Goal: Task Accomplishment & Management: Complete application form

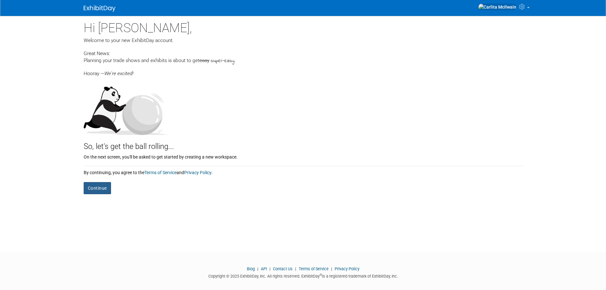
click at [100, 184] on button "Continue" at bounding box center [97, 188] width 27 height 12
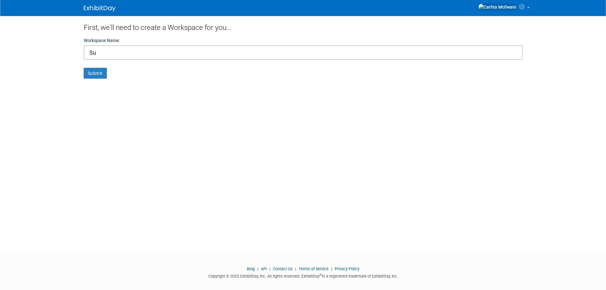
type input "S"
type input "Komen"
click at [102, 74] on button "Submit" at bounding box center [95, 73] width 23 height 11
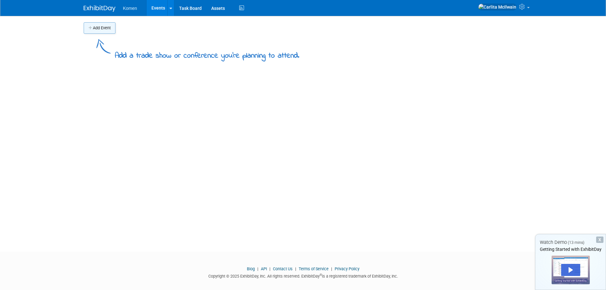
click at [96, 30] on button "Add Event" at bounding box center [100, 27] width 32 height 11
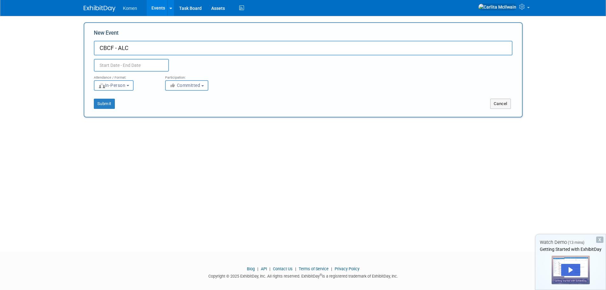
type input "CBCF - ALC"
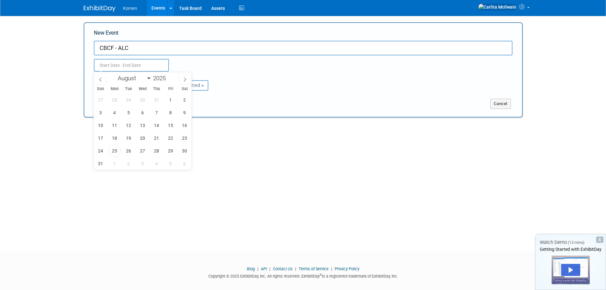
click at [145, 62] on input "text" at bounding box center [131, 65] width 75 height 13
click at [181, 78] on span at bounding box center [184, 79] width 11 height 11
select select "8"
click at [143, 141] on span "24" at bounding box center [142, 138] width 12 height 12
click at [171, 140] on span "26" at bounding box center [170, 138] width 12 height 12
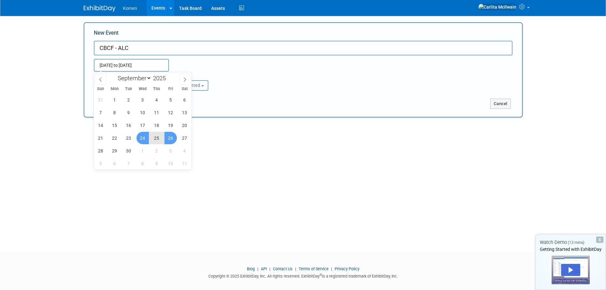
type input "Sep 24, 2025 to Sep 26, 2025"
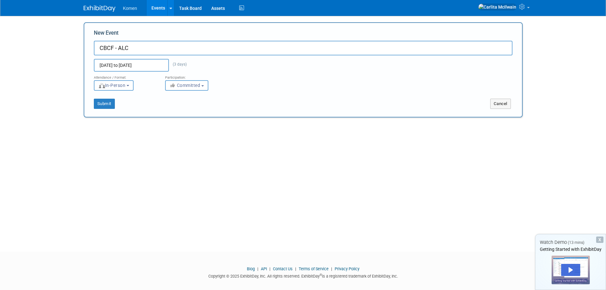
click at [126, 87] on span "In-Person" at bounding box center [111, 85] width 27 height 5
click at [126, 98] on label "In-Person" at bounding box center [115, 98] width 37 height 9
click at [100, 98] on input "In-Person" at bounding box center [98, 99] width 4 height 4
click at [129, 102] on label "In-Person" at bounding box center [115, 98] width 37 height 9
click at [100, 101] on input "In-Person" at bounding box center [98, 99] width 4 height 4
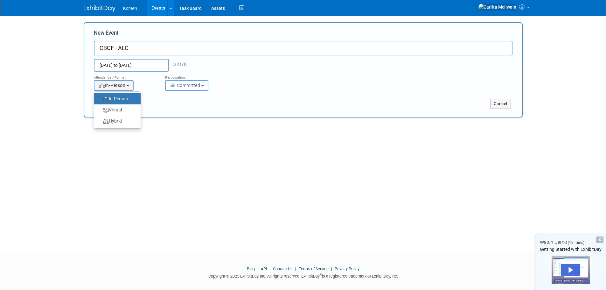
click at [223, 118] on div "Add Event Add a trade show or conference you're planning to attend. New Event C…" at bounding box center [303, 128] width 448 height 224
click at [206, 85] on button "Committed" at bounding box center [186, 85] width 43 height 10
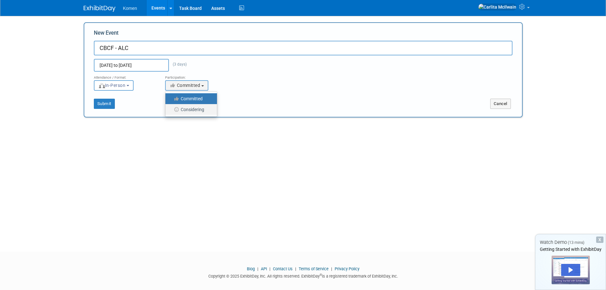
click at [201, 107] on label "Considering" at bounding box center [190, 109] width 42 height 8
click at [171, 107] on input "Considering" at bounding box center [169, 109] width 4 height 4
select select "2"
click at [108, 104] on button "Submit" at bounding box center [104, 104] width 21 height 10
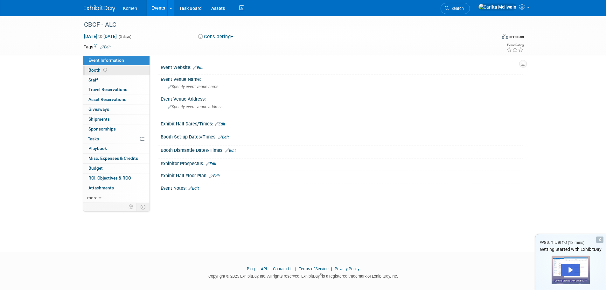
click at [104, 68] on icon at bounding box center [104, 69] width 3 height 3
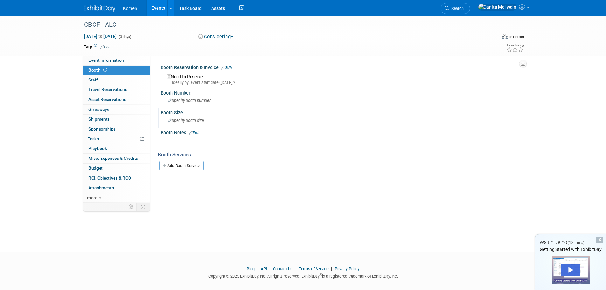
click at [192, 121] on span "Specify booth size" at bounding box center [186, 120] width 36 height 5
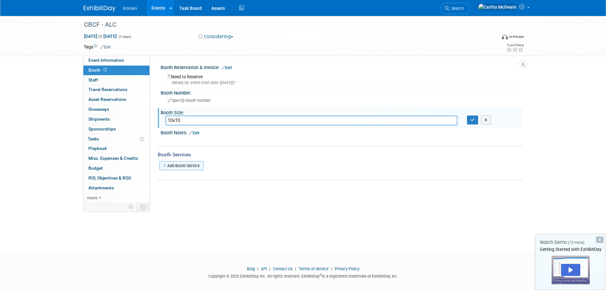
type input "10x10"
click at [180, 166] on link "Add Booth Service" at bounding box center [181, 165] width 44 height 9
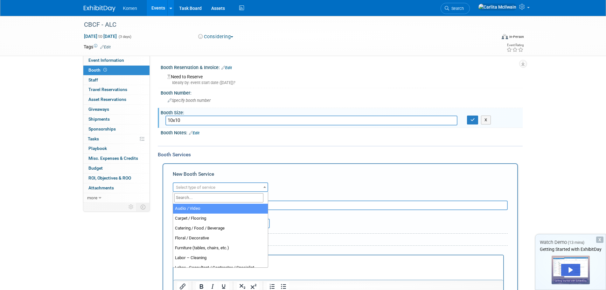
click at [261, 187] on span at bounding box center [264, 187] width 6 height 8
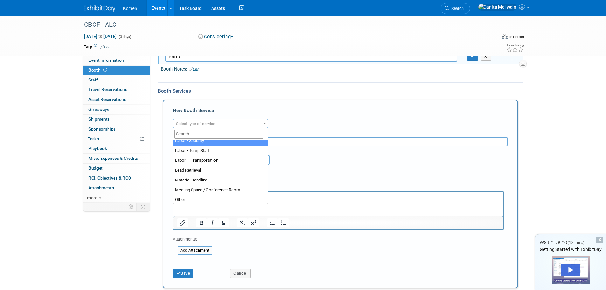
scroll to position [127, 0]
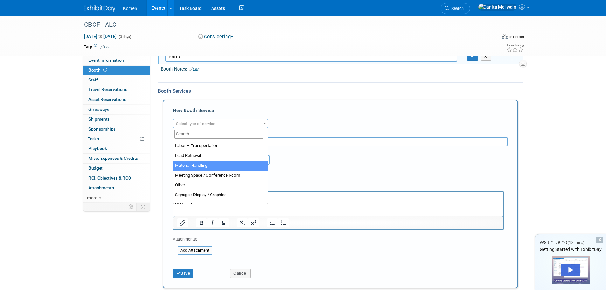
select select "10"
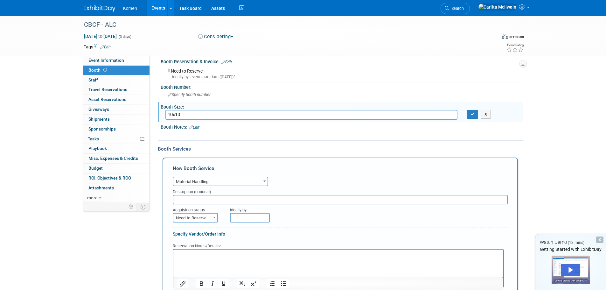
scroll to position [0, 0]
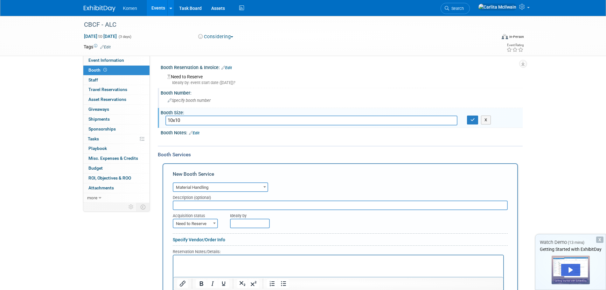
click at [190, 103] on div "Specify booth number" at bounding box center [341, 100] width 352 height 10
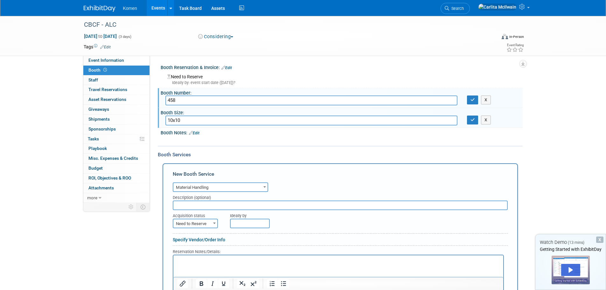
type input "458"
click at [263, 81] on div "Ideally by: event start date (Wed. Sep 24, 2025)?" at bounding box center [342, 83] width 350 height 6
click at [201, 77] on div "Need to Reserve Ideally by: event start date (Wed. Sep 24, 2025)?" at bounding box center [341, 79] width 352 height 14
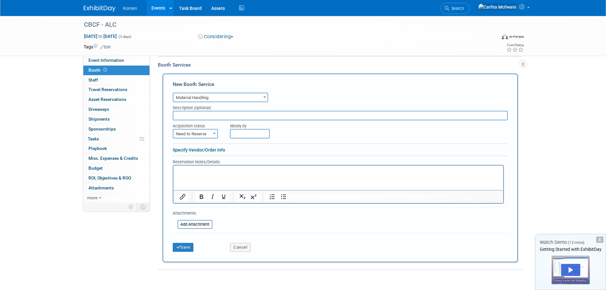
scroll to position [75, 0]
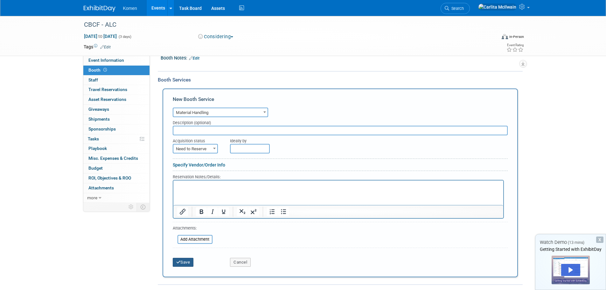
click at [187, 263] on button "Save" at bounding box center [183, 262] width 21 height 9
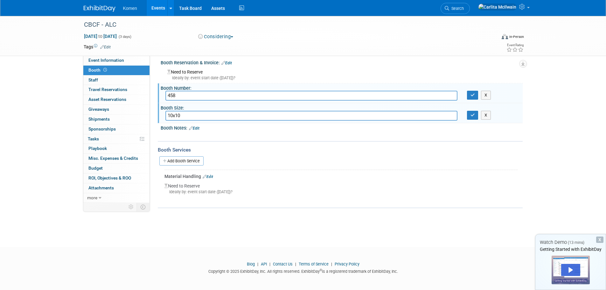
scroll to position [6, 0]
click at [179, 159] on link "Add Booth Service" at bounding box center [181, 159] width 44 height 9
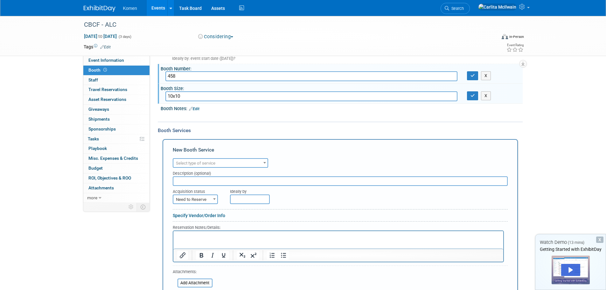
scroll to position [64, 0]
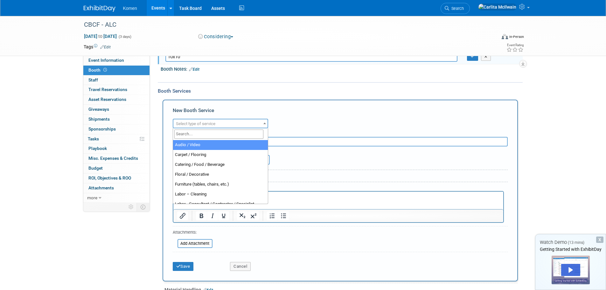
click at [265, 122] on span at bounding box center [264, 123] width 6 height 8
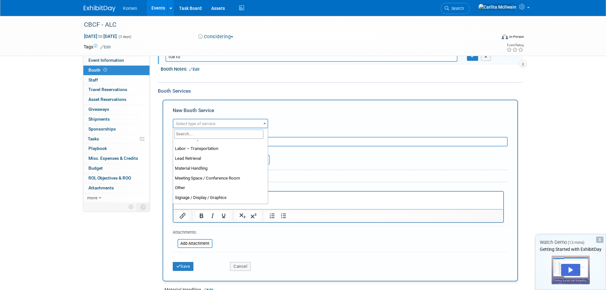
scroll to position [127, 0]
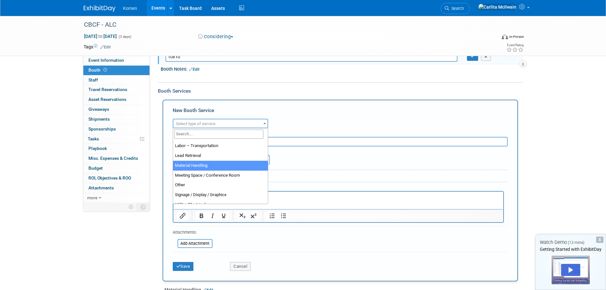
select select "10"
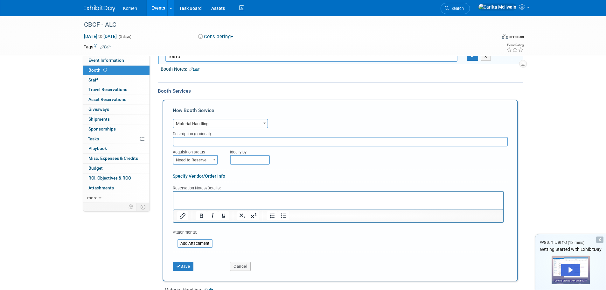
click at [217, 144] on input "text" at bounding box center [340, 142] width 335 height 10
type input "Deliver/Pickup boxes and supplies as well as electricity"
click at [212, 160] on span at bounding box center [214, 159] width 6 height 8
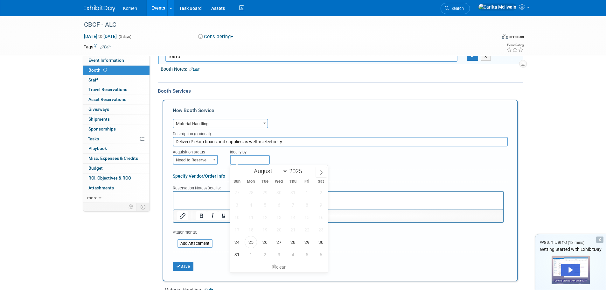
click at [236, 158] on input "text" at bounding box center [250, 160] width 40 height 10
click at [308, 244] on span "29" at bounding box center [306, 242] width 12 height 12
type input "Aug 29, 2025"
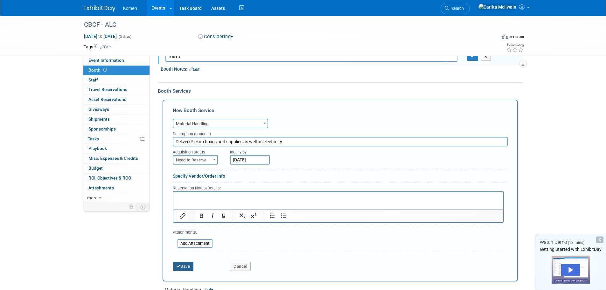
click at [188, 266] on button "Save" at bounding box center [183, 266] width 21 height 9
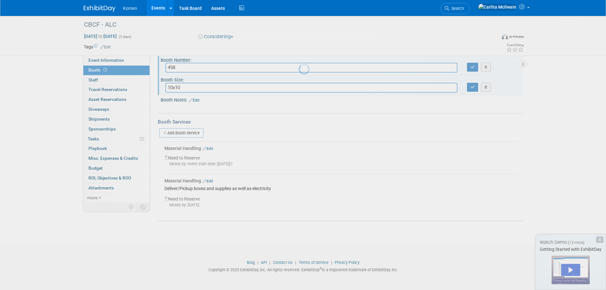
scroll to position [33, 0]
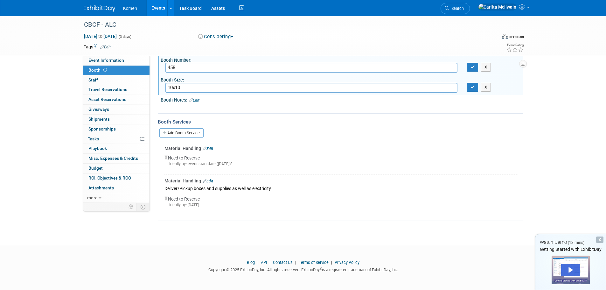
click at [210, 147] on link "Edit" at bounding box center [208, 148] width 10 height 4
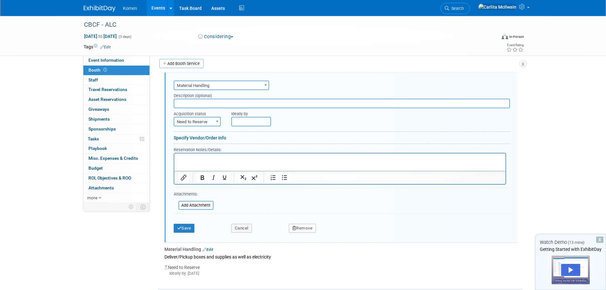
scroll to position [0, 0]
click at [314, 230] on button "Remove" at bounding box center [302, 228] width 27 height 9
click at [338, 234] on link "Yes" at bounding box center [337, 233] width 18 height 10
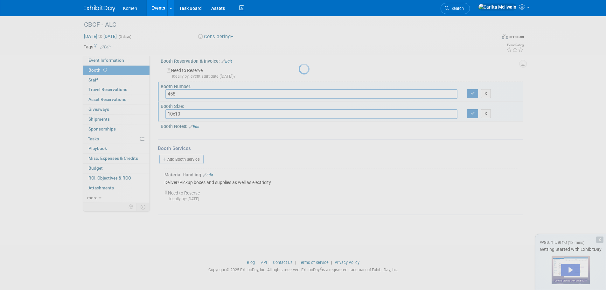
scroll to position [6, 0]
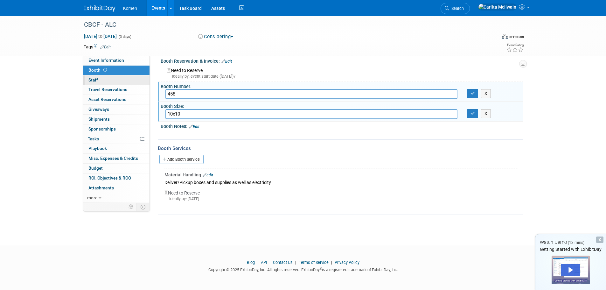
click at [98, 82] on span "Staff 0" at bounding box center [93, 79] width 10 height 5
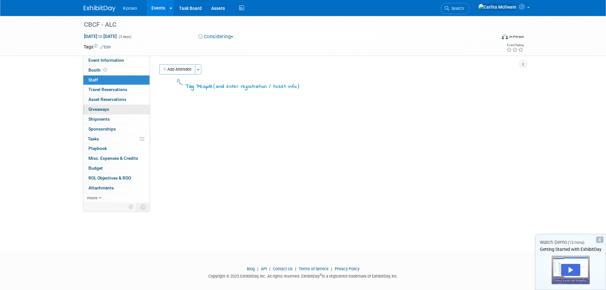
click at [103, 110] on span "Giveaways 0" at bounding box center [98, 109] width 21 height 5
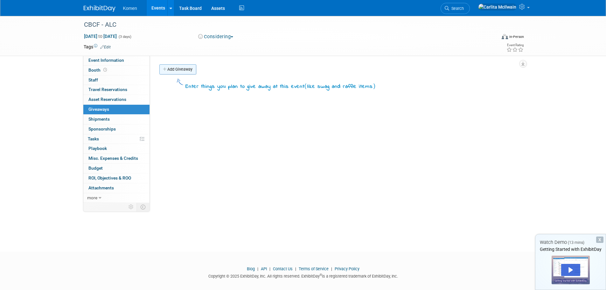
click at [179, 74] on link "Add Giveaway" at bounding box center [177, 69] width 37 height 10
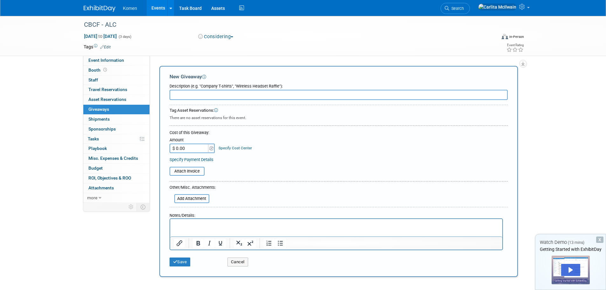
type input "G"
type input "9 gi"
click at [103, 71] on icon at bounding box center [104, 69] width 3 height 3
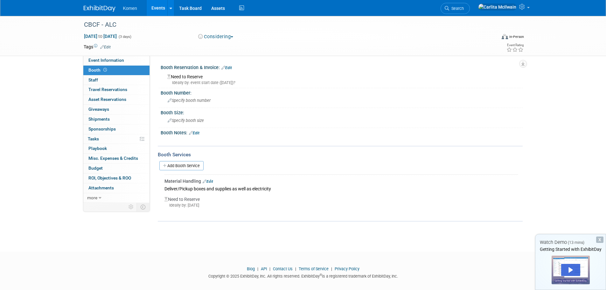
click at [232, 37] on button "Considering" at bounding box center [216, 36] width 40 height 7
click at [232, 48] on link "Committed" at bounding box center [221, 47] width 50 height 9
click at [105, 70] on icon at bounding box center [104, 69] width 3 height 3
click at [92, 71] on span "Booth" at bounding box center [98, 69] width 20 height 5
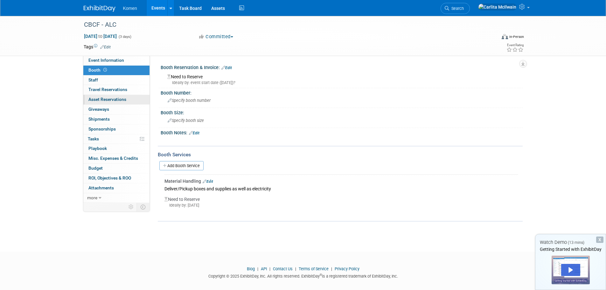
click at [102, 101] on span "Asset Reservations 0" at bounding box center [107, 99] width 38 height 5
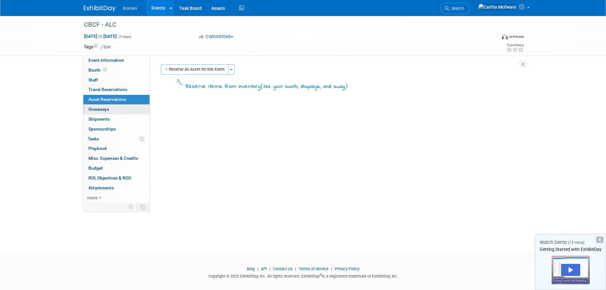
click at [101, 108] on span "Giveaways 0" at bounding box center [98, 109] width 21 height 5
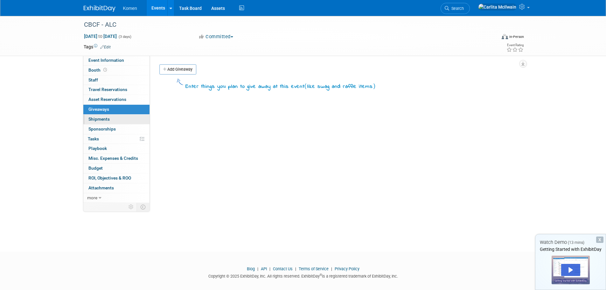
click at [101, 117] on span "Shipments 0" at bounding box center [98, 118] width 21 height 5
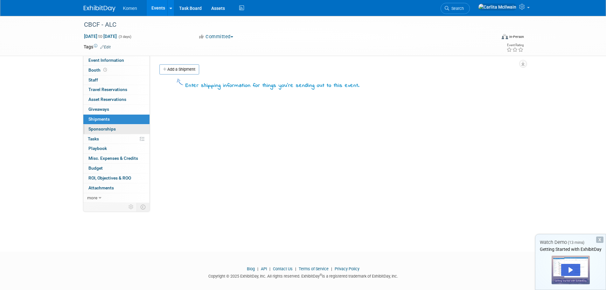
click at [102, 128] on span "Sponsorships 0" at bounding box center [101, 128] width 27 height 5
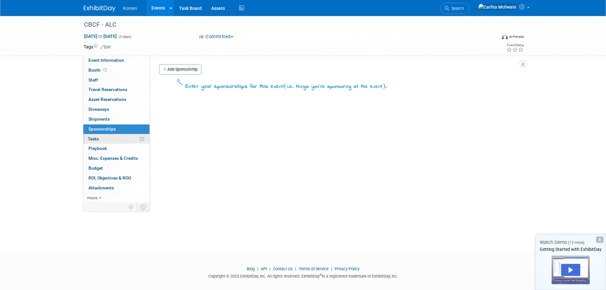
click at [100, 137] on link "0% Tasks 0%" at bounding box center [116, 139] width 66 height 10
